Goal: Information Seeking & Learning: Learn about a topic

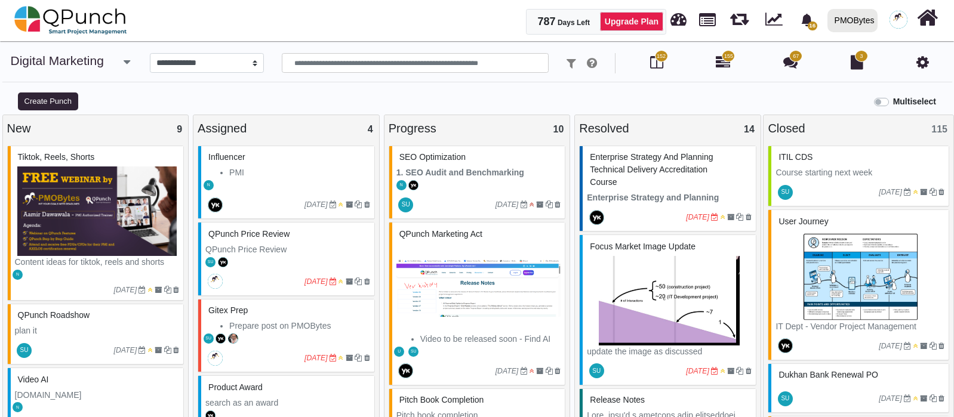
select select "*****"
click at [925, 63] on icon at bounding box center [923, 62] width 13 height 14
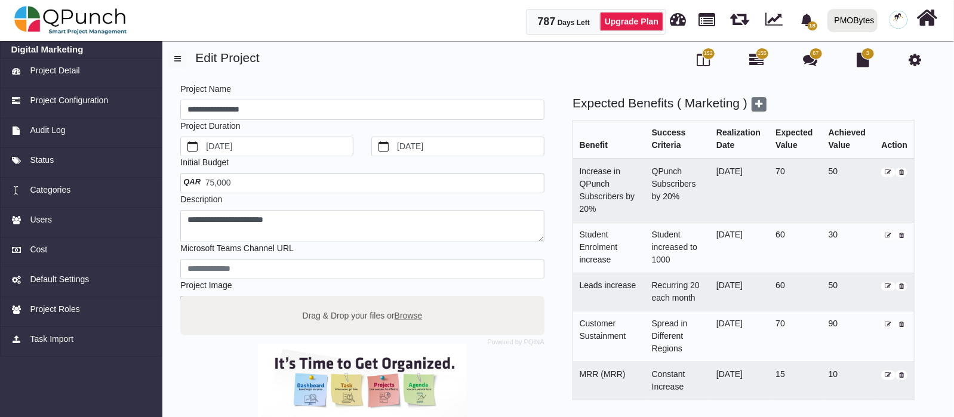
click at [224, 179] on span "75,000" at bounding box center [209, 183] width 44 height 10
click at [110, 28] on img at bounding box center [70, 20] width 113 height 36
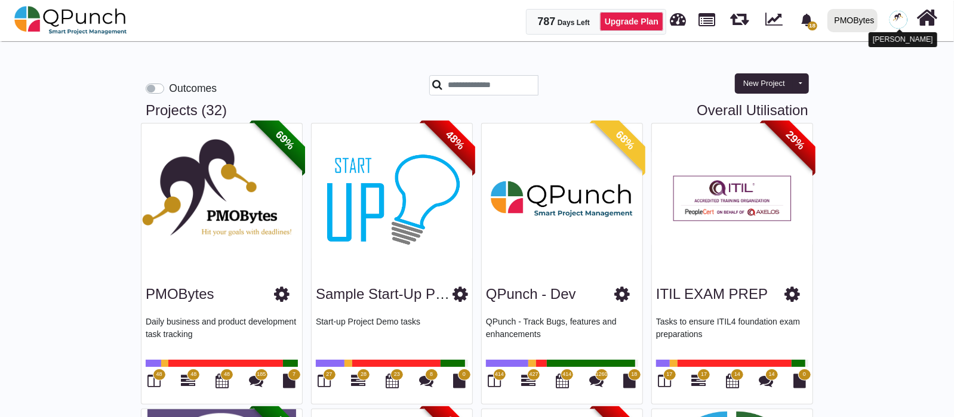
click at [902, 23] on img at bounding box center [899, 20] width 18 height 18
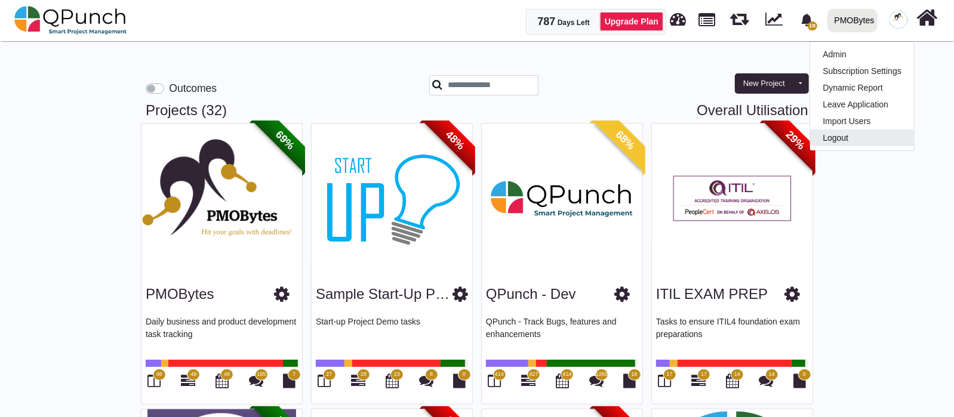
click at [858, 132] on link "Logout" at bounding box center [862, 138] width 104 height 17
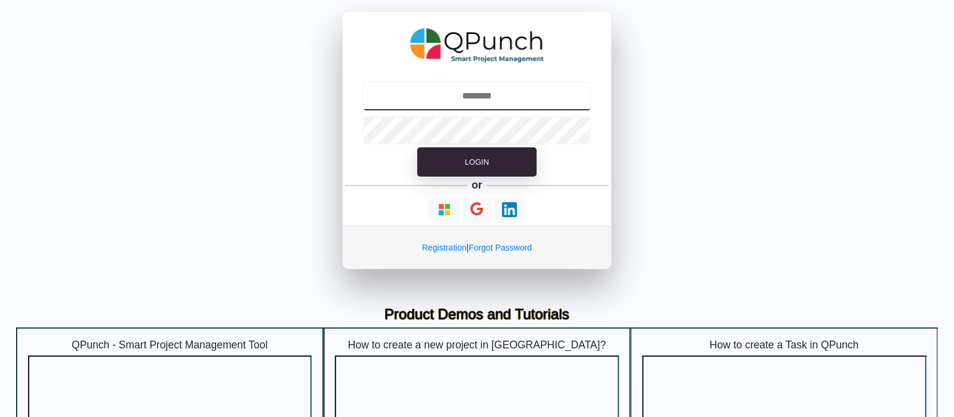
click at [487, 94] on input "text" at bounding box center [477, 96] width 229 height 29
type input "**********"
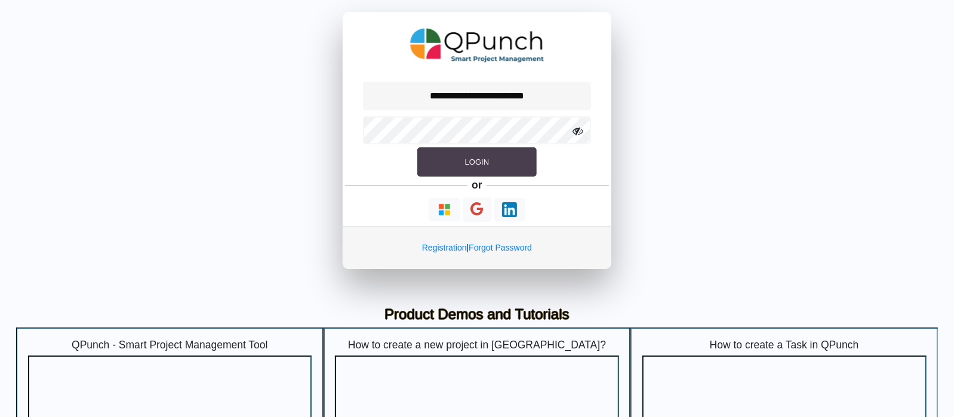
click at [468, 168] on button "Login" at bounding box center [476, 162] width 119 height 30
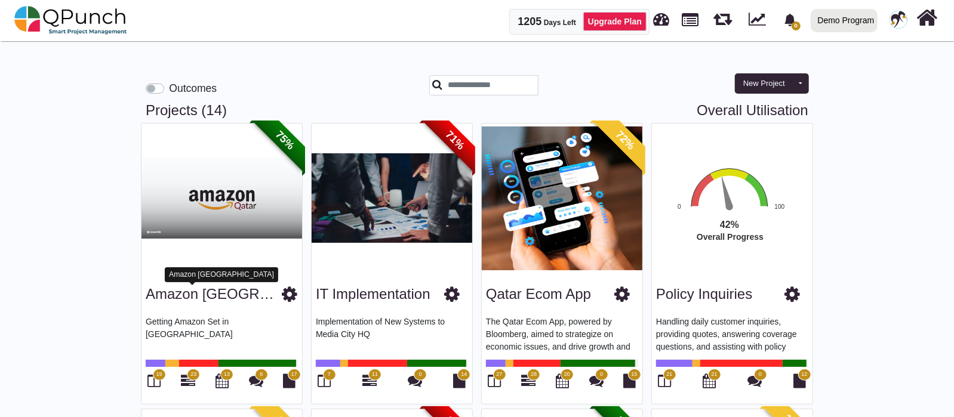
click at [198, 291] on link "Amazon [GEOGRAPHIC_DATA]" at bounding box center [249, 294] width 206 height 16
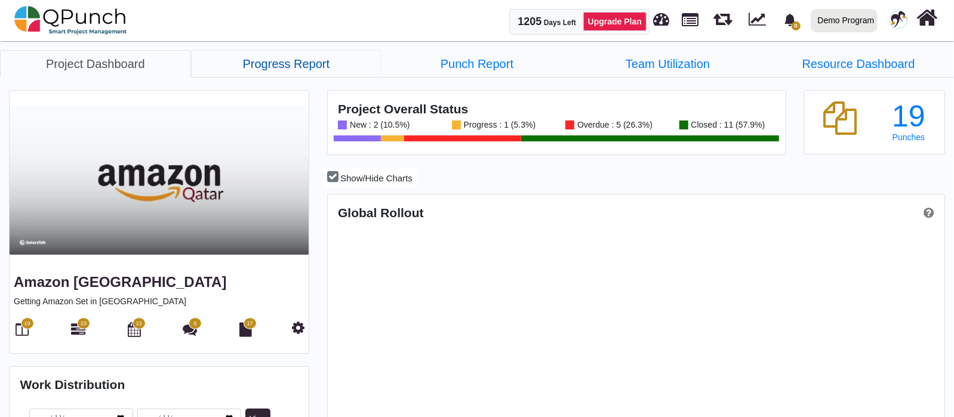
scroll to position [195, 204]
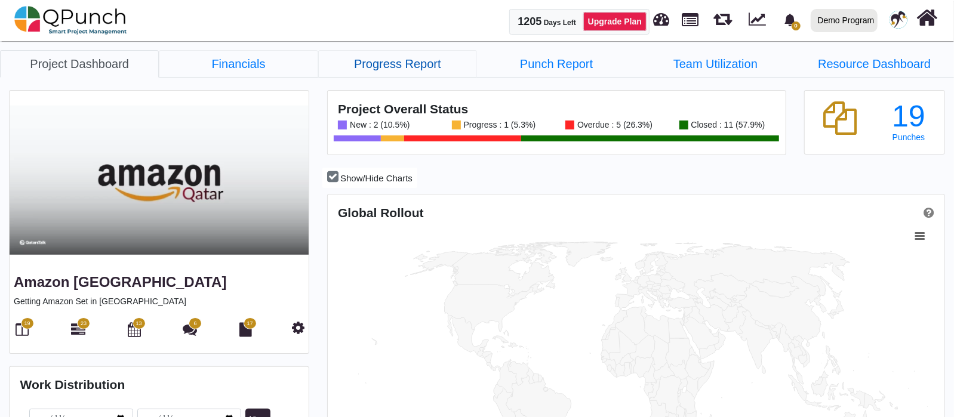
click at [266, 64] on link "Financials" at bounding box center [238, 63] width 159 height 27
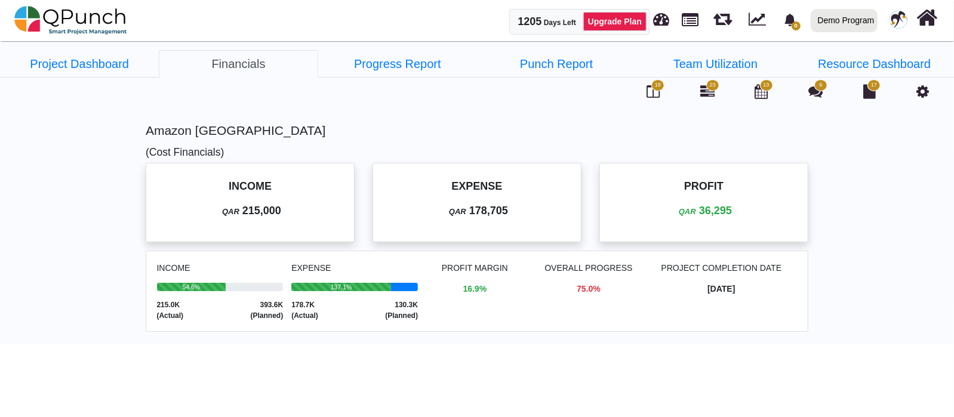
click at [463, 204] on icon "QAR" at bounding box center [457, 211] width 23 height 15
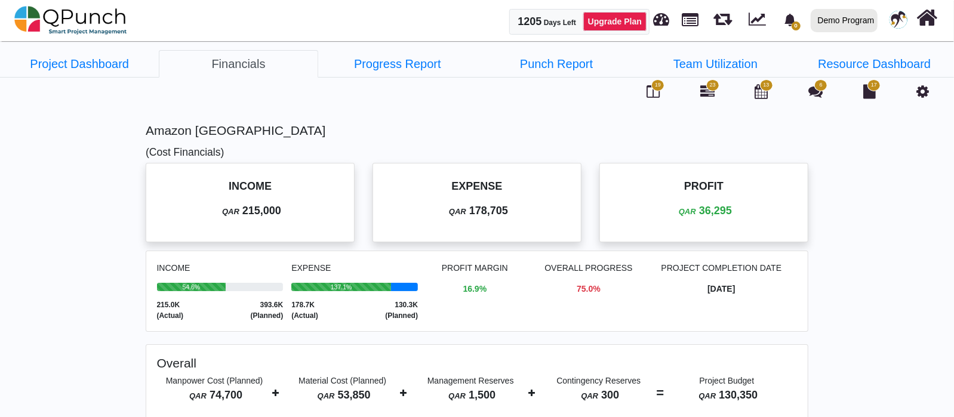
scroll to position [57, 0]
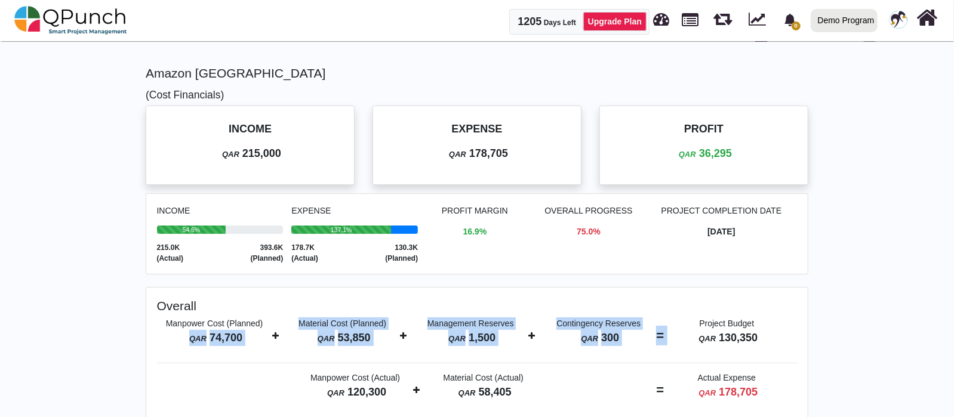
drag, startPoint x: 191, startPoint y: 327, endPoint x: 675, endPoint y: 327, distance: 484.3
click at [675, 327] on div "Manpower Cost (Planned) QAR 74,700 Material Cost (Planned) QAR 53,850 Managemen…" at bounding box center [477, 336] width 641 height 37
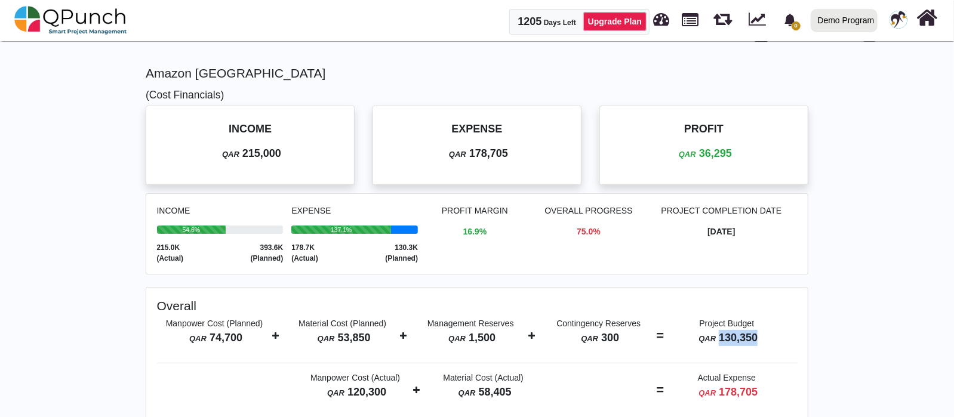
drag, startPoint x: 738, startPoint y: 336, endPoint x: 766, endPoint y: 336, distance: 28.1
click at [766, 336] on p "QAR 130,350" at bounding box center [726, 338] width 115 height 16
click at [222, 147] on icon "QAR" at bounding box center [230, 154] width 23 height 15
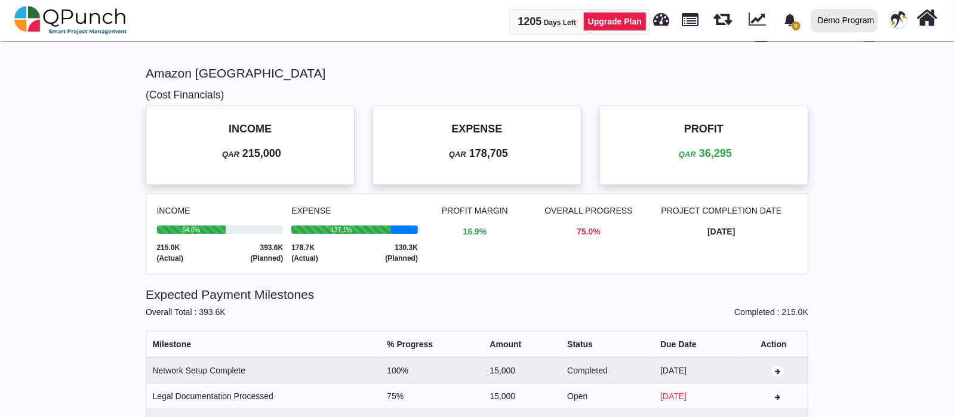
click at [496, 146] on p "QAR 178,705" at bounding box center [477, 154] width 179 height 16
